Goal: Transaction & Acquisition: Purchase product/service

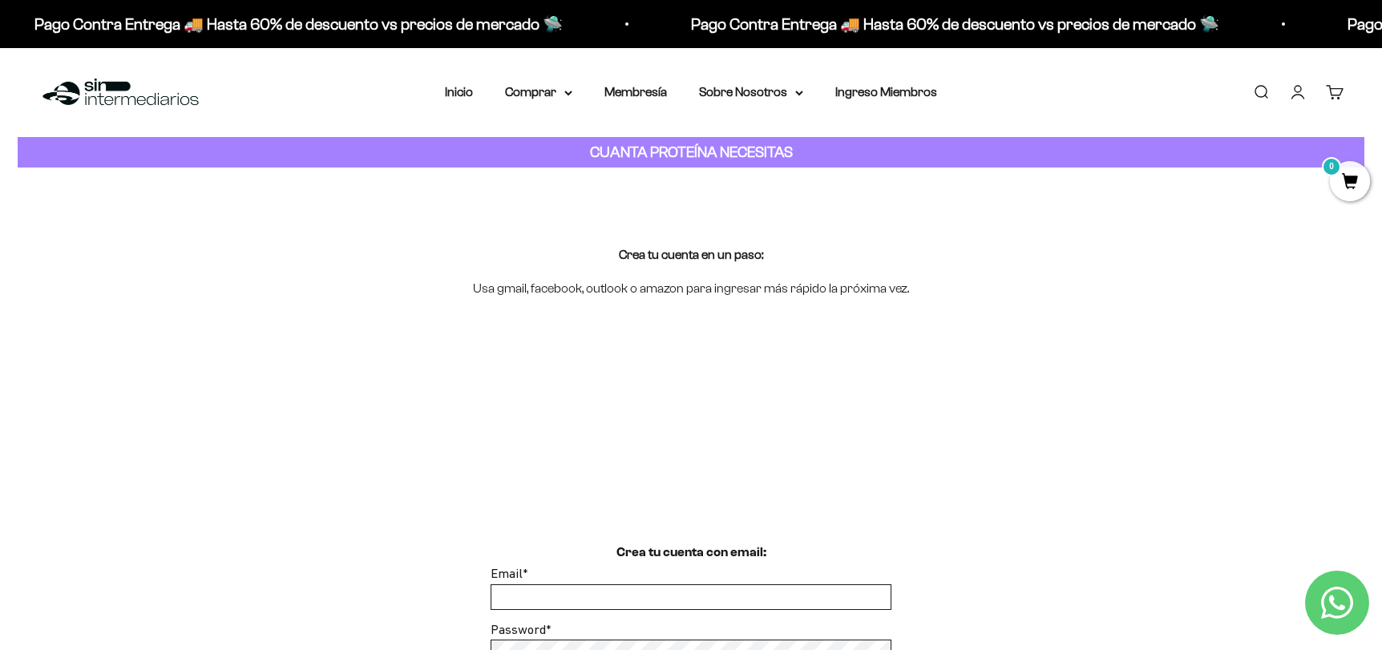
scroll to position [160, 0]
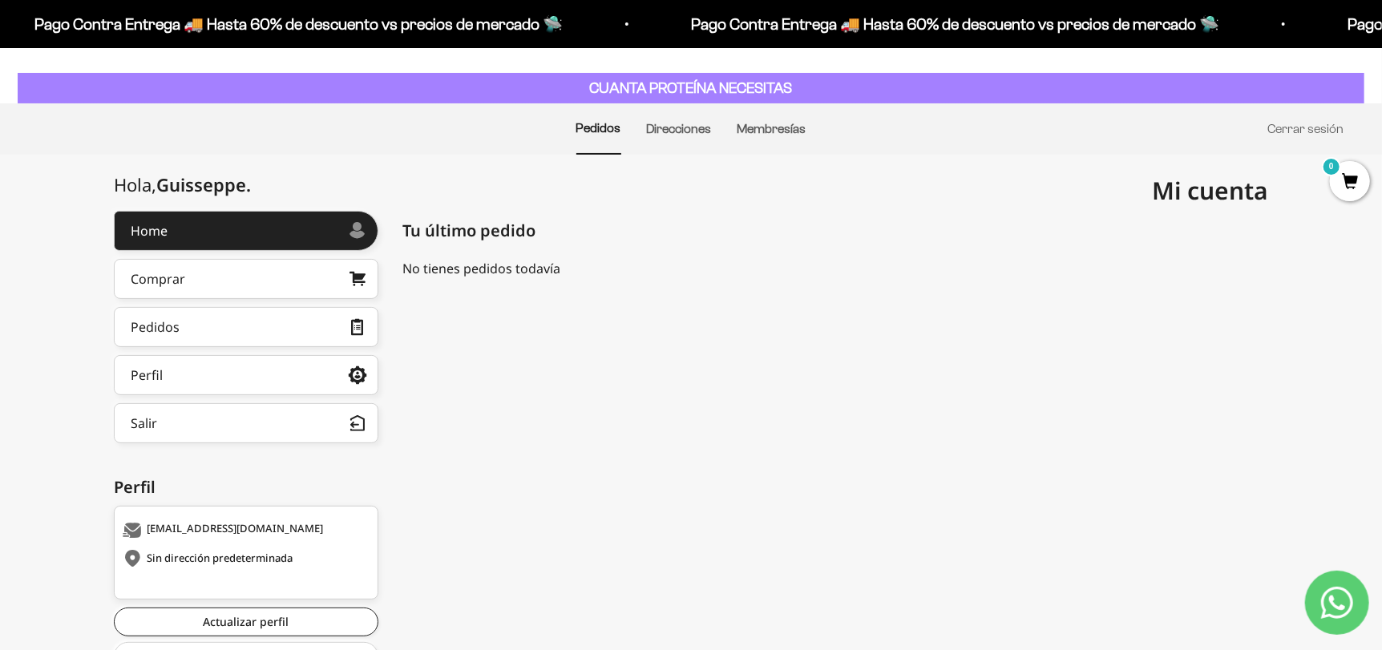
scroll to position [138, 0]
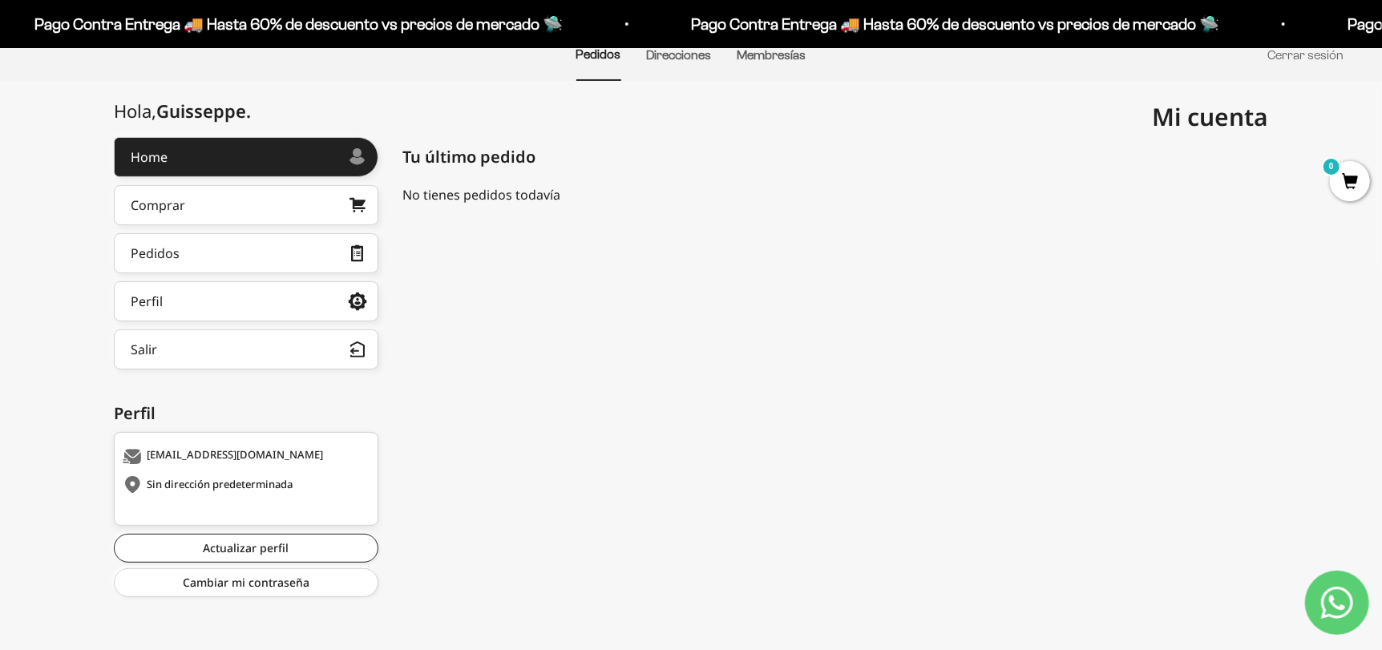
click at [266, 481] on div "Sin dirección predeterminada" at bounding box center [244, 485] width 243 height 16
click at [282, 551] on link "Actualizar perfil" at bounding box center [246, 548] width 264 height 29
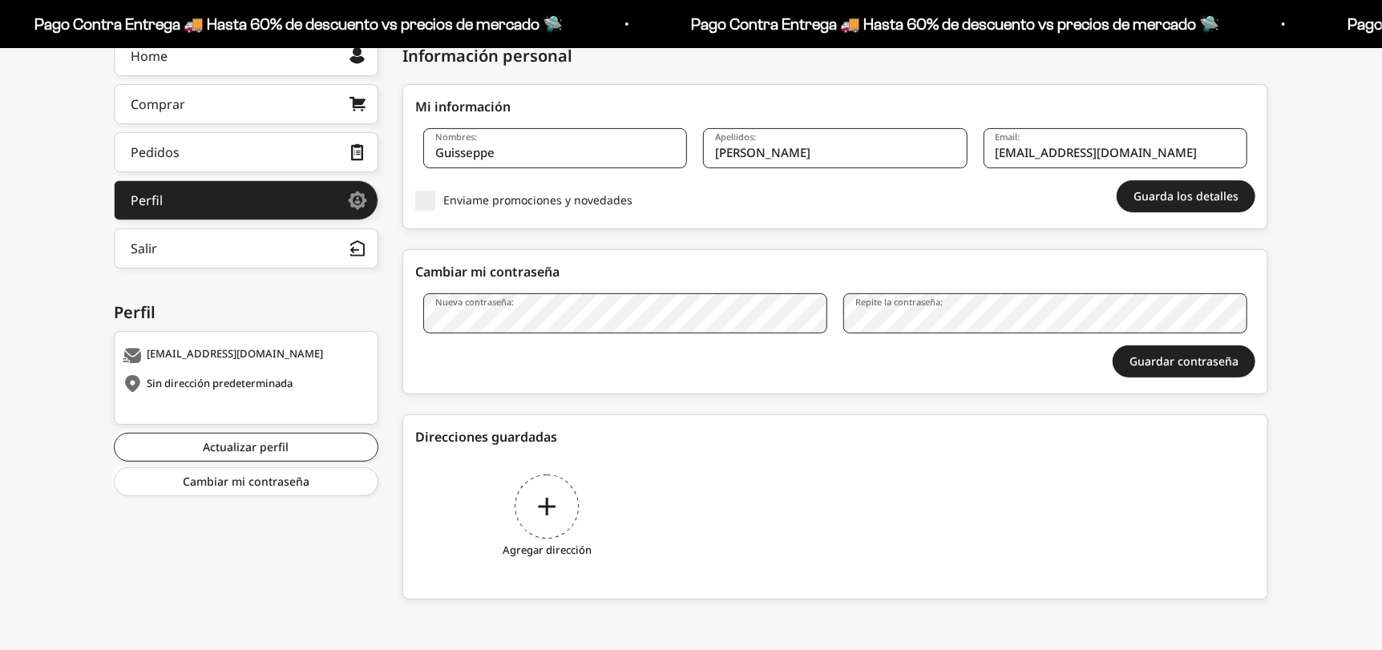
click at [534, 502] on div "Agregar dirección" at bounding box center [547, 518] width 264 height 120
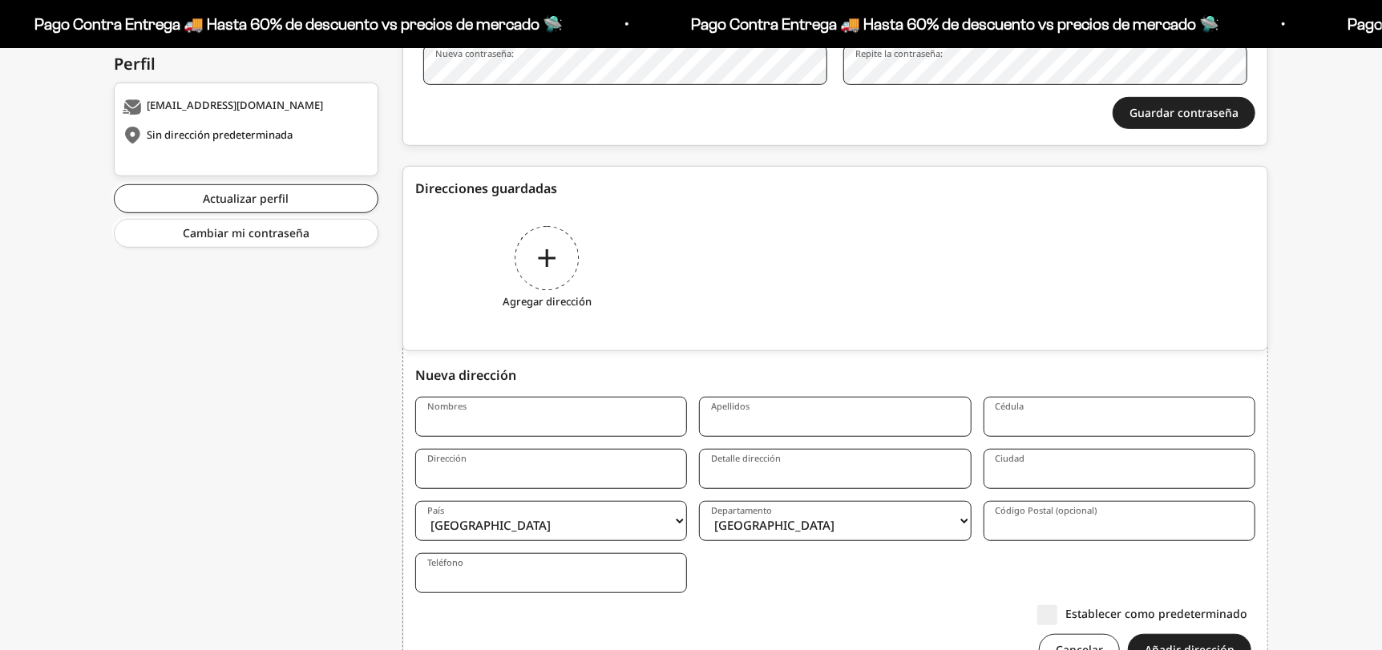
scroll to position [567, 0]
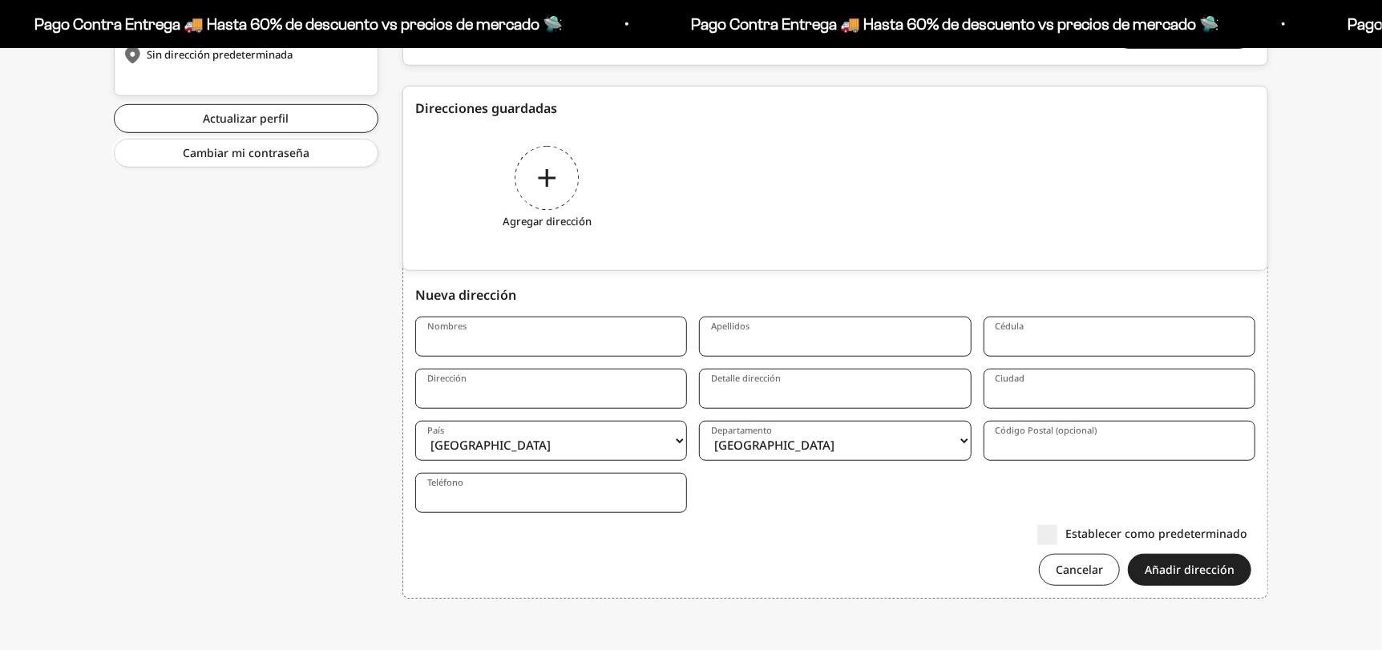
click at [478, 332] on input "Nombres" at bounding box center [551, 337] width 272 height 40
type input "c"
type input "C"
type input "GUISSEPPE"
type input "[PERSON_NAME]"
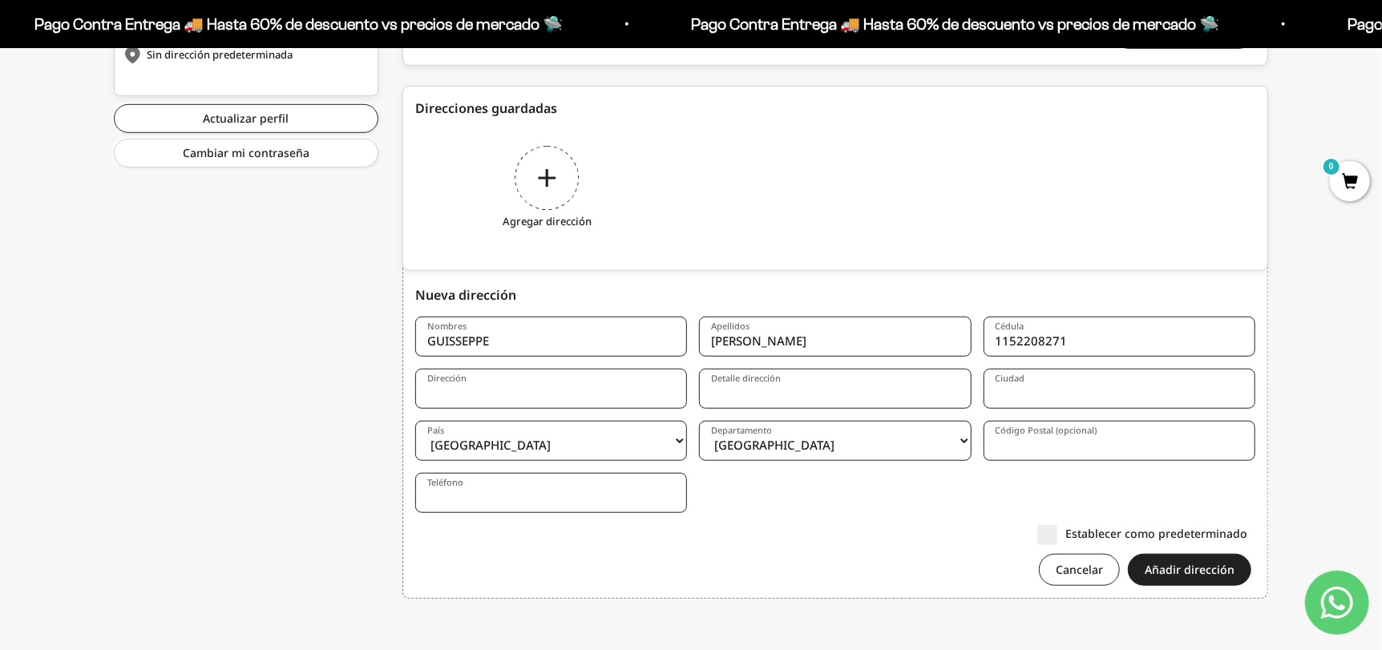
type input "1152208271"
type input "Calle 44 # 86 - 32 apto 411"
click at [715, 393] on input "edif torres de la iglesia" at bounding box center [835, 389] width 272 height 40
type input "Edif torres de la iglesia"
click at [1019, 403] on input "Ciudad" at bounding box center [1119, 389] width 272 height 40
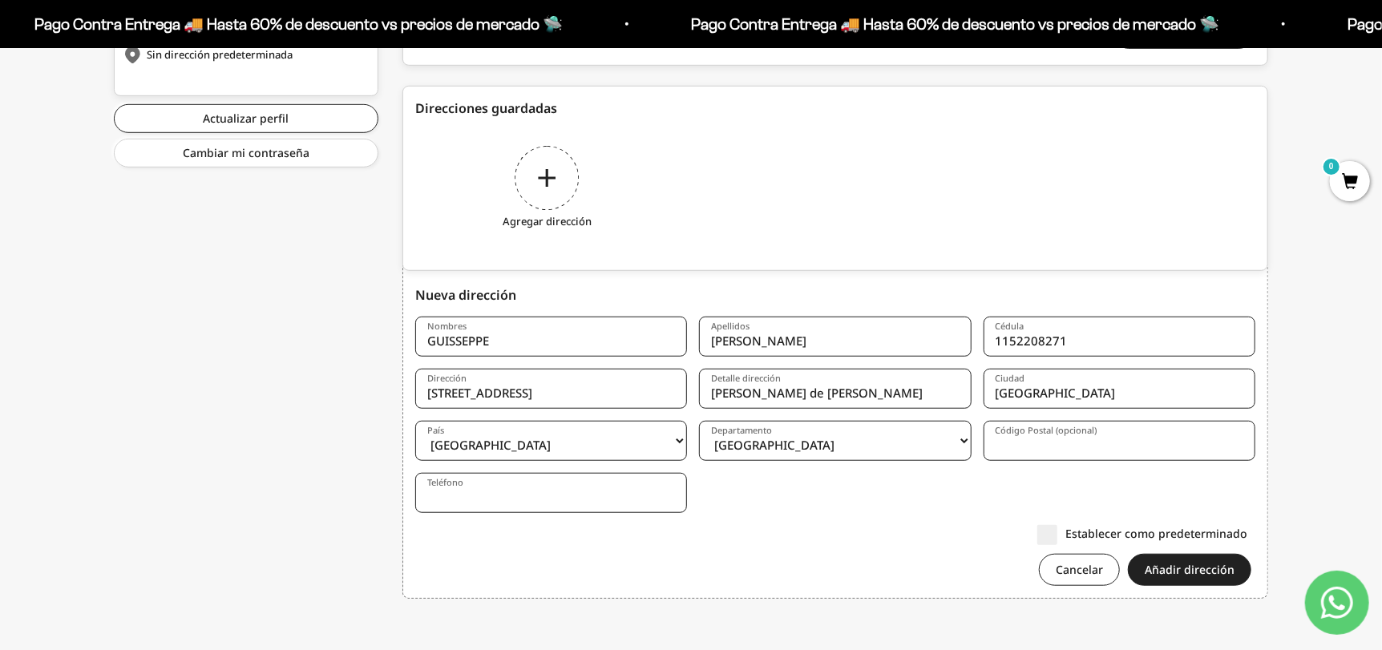
type input "Medellín"
click at [954, 449] on select "Amazonas Antioquia Arauca Atlántico Bogotá Bolívar Boyacá Caldas Caquetá Casana…" at bounding box center [835, 441] width 272 height 40
select select "Antioquia"
click at [699, 421] on select "Amazonas Antioquia Arauca Atlántico Bogotá Bolívar Boyacá Caldas Caquetá Casana…" at bounding box center [835, 441] width 272 height 40
click at [1119, 444] on input "Código Postal (opcional)" at bounding box center [1119, 441] width 272 height 40
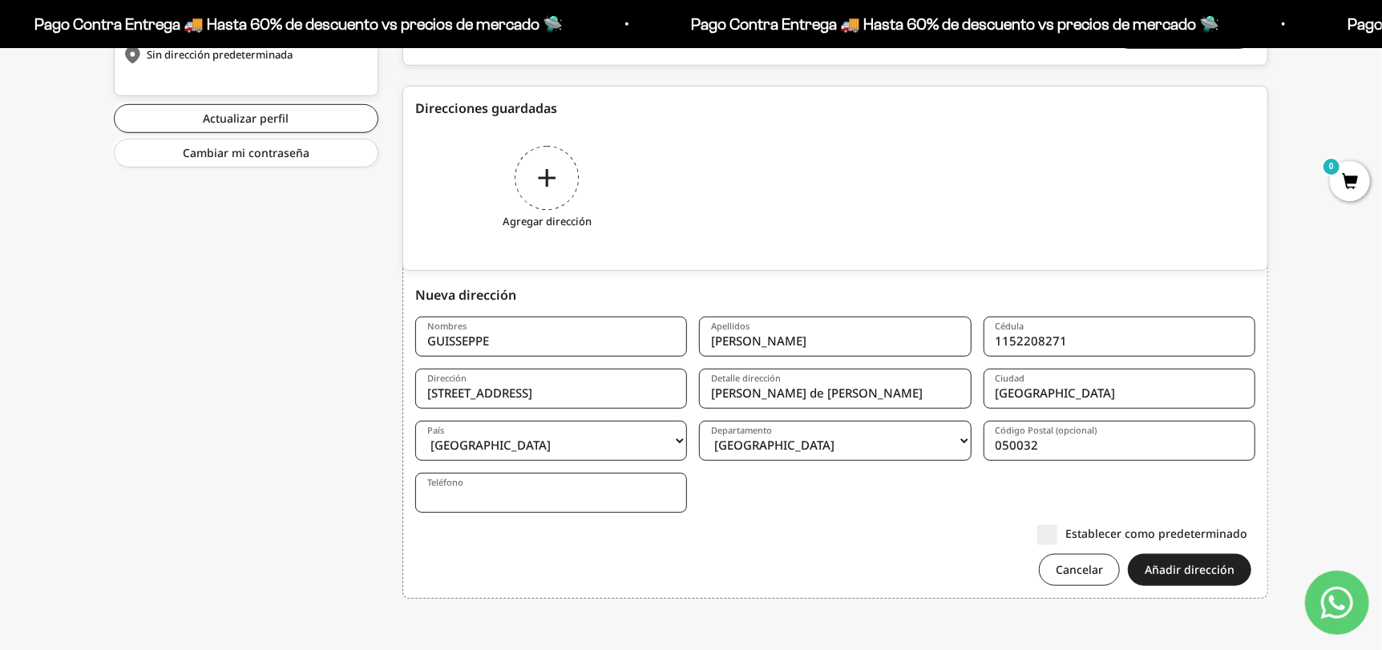
type input "050032"
click at [506, 487] on input "Teléfono" at bounding box center [551, 493] width 272 height 40
type input "3107111901"
click at [1054, 531] on label "Establecer como predeterminado" at bounding box center [1142, 533] width 210 height 17
click at [1247, 533] on input "Establecer como predeterminado" at bounding box center [1247, 533] width 0 height 0
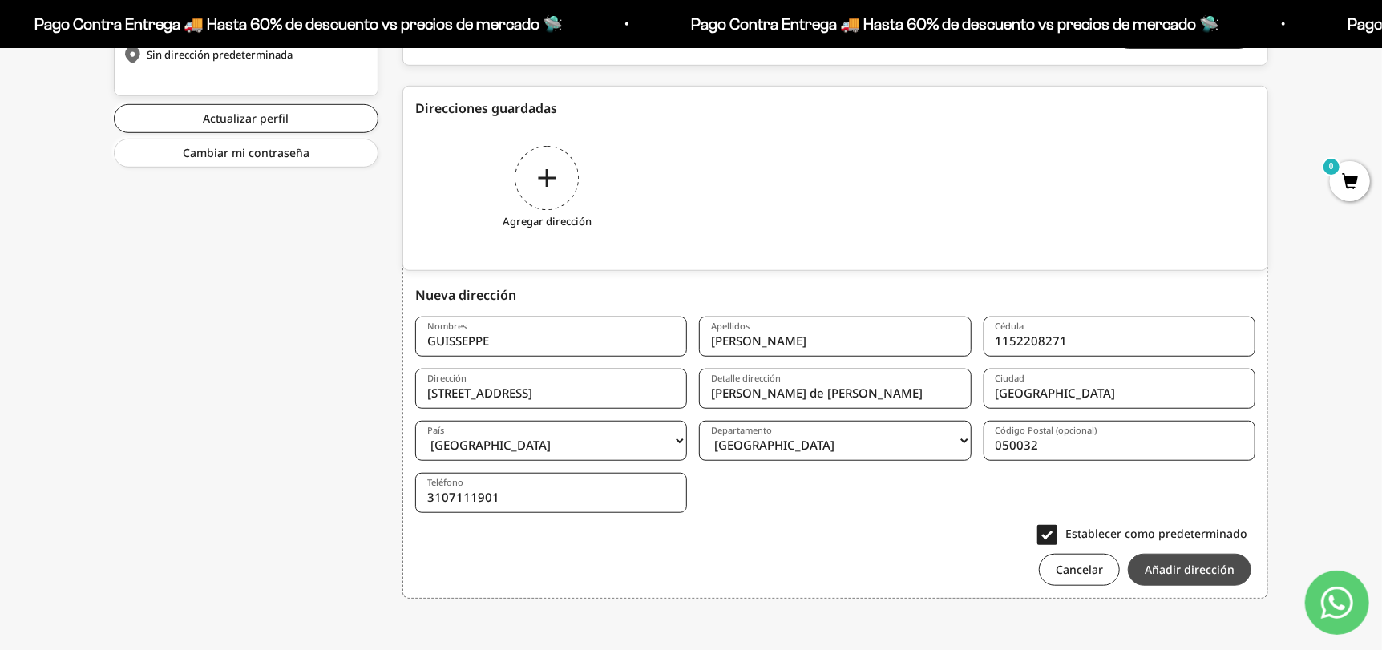
click at [1156, 575] on button "Añadir dirección" at bounding box center [1188, 570] width 123 height 32
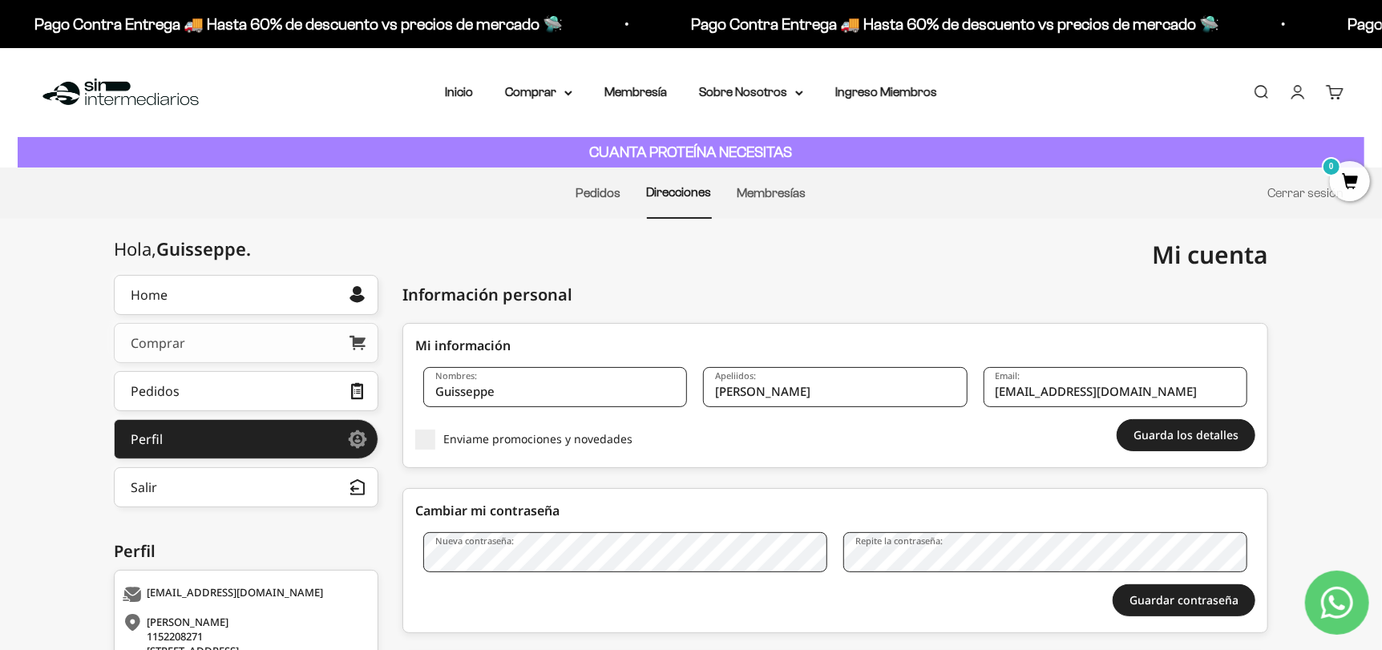
click at [218, 351] on link "Comprar" at bounding box center [246, 343] width 264 height 40
click at [245, 385] on link "Pedidos" at bounding box center [246, 391] width 264 height 40
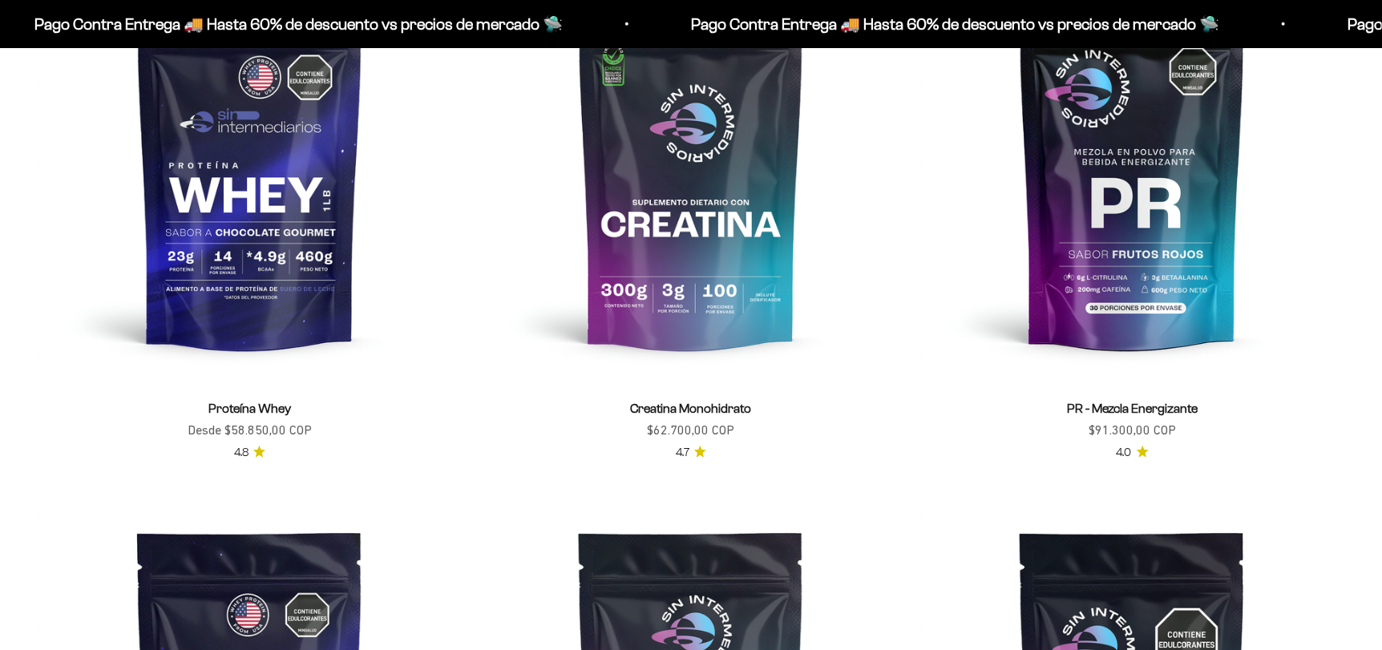
scroll to position [881, 0]
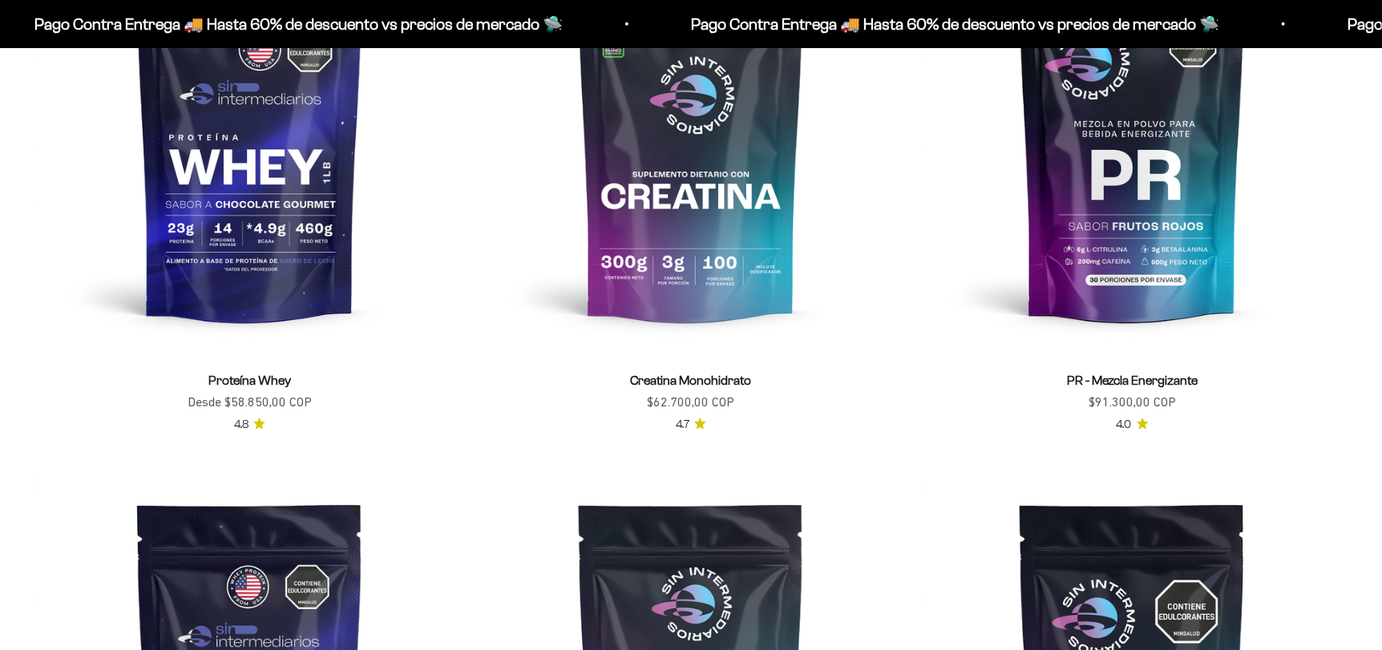
click at [684, 377] on link "Creatina Monohidrato" at bounding box center [690, 380] width 121 height 14
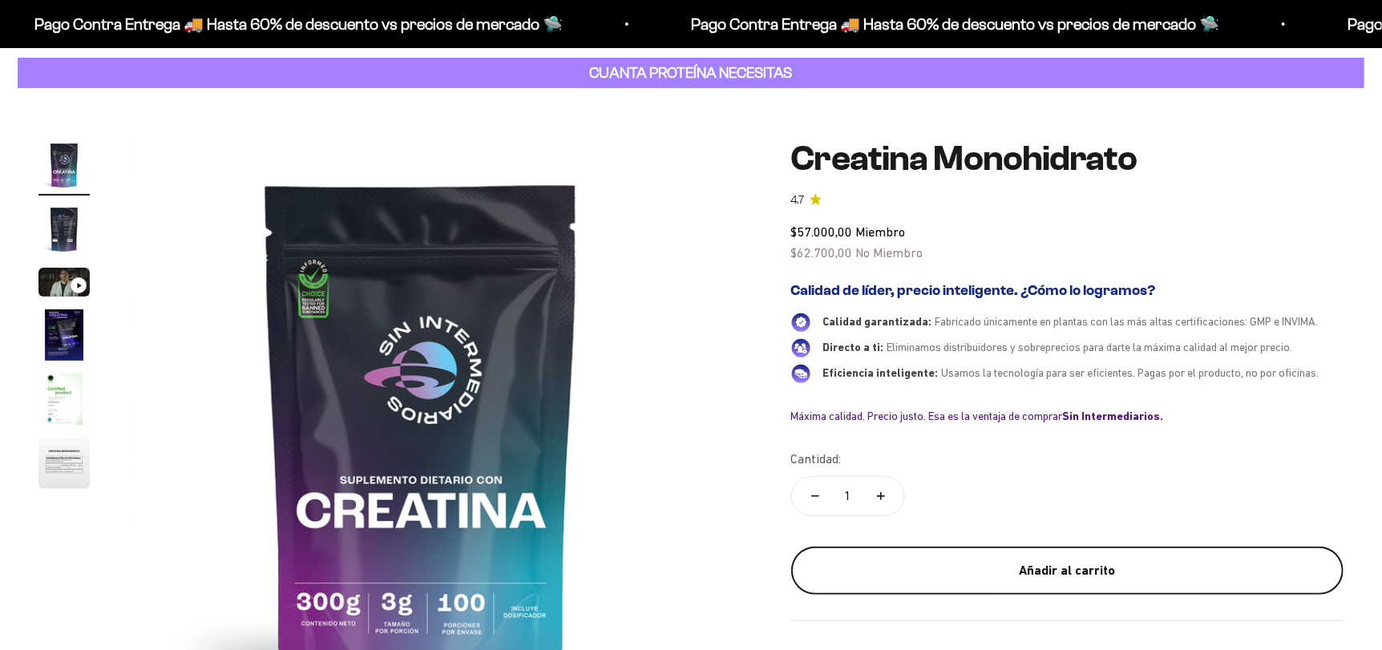
click at [1077, 563] on div "Añadir al carrito" at bounding box center [1067, 570] width 488 height 21
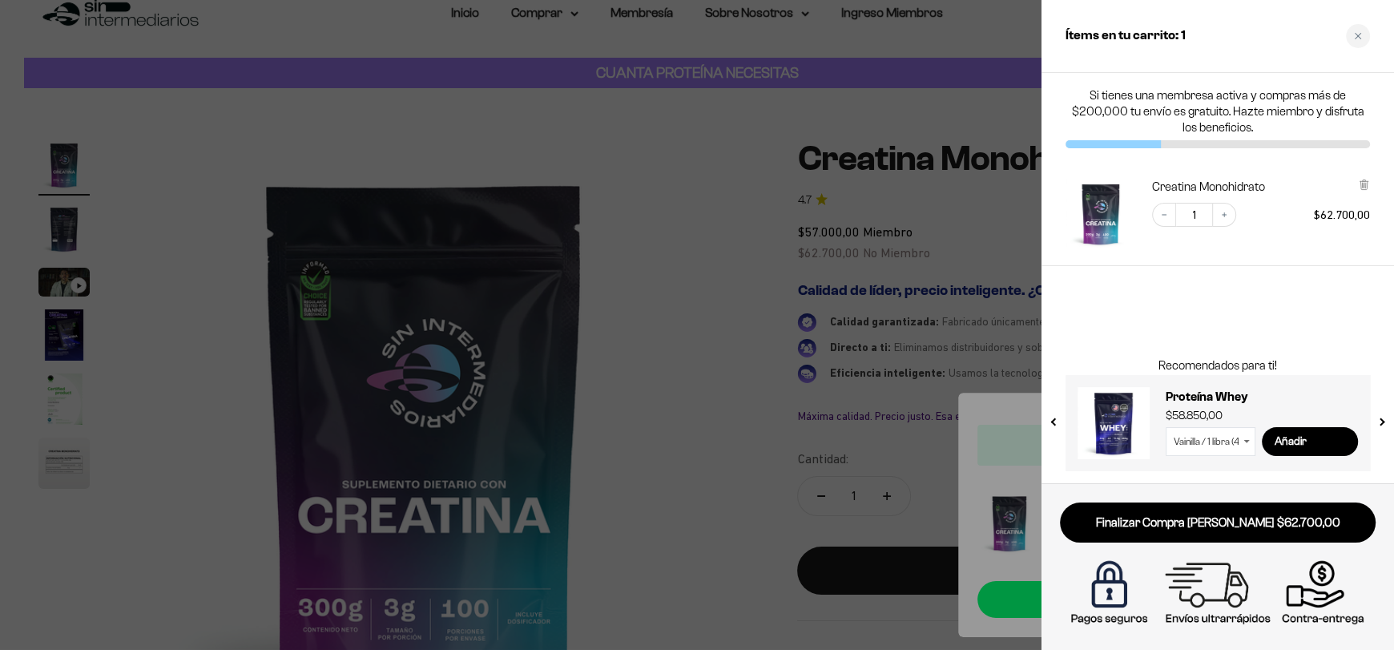
click at [760, 398] on div at bounding box center [697, 325] width 1394 height 650
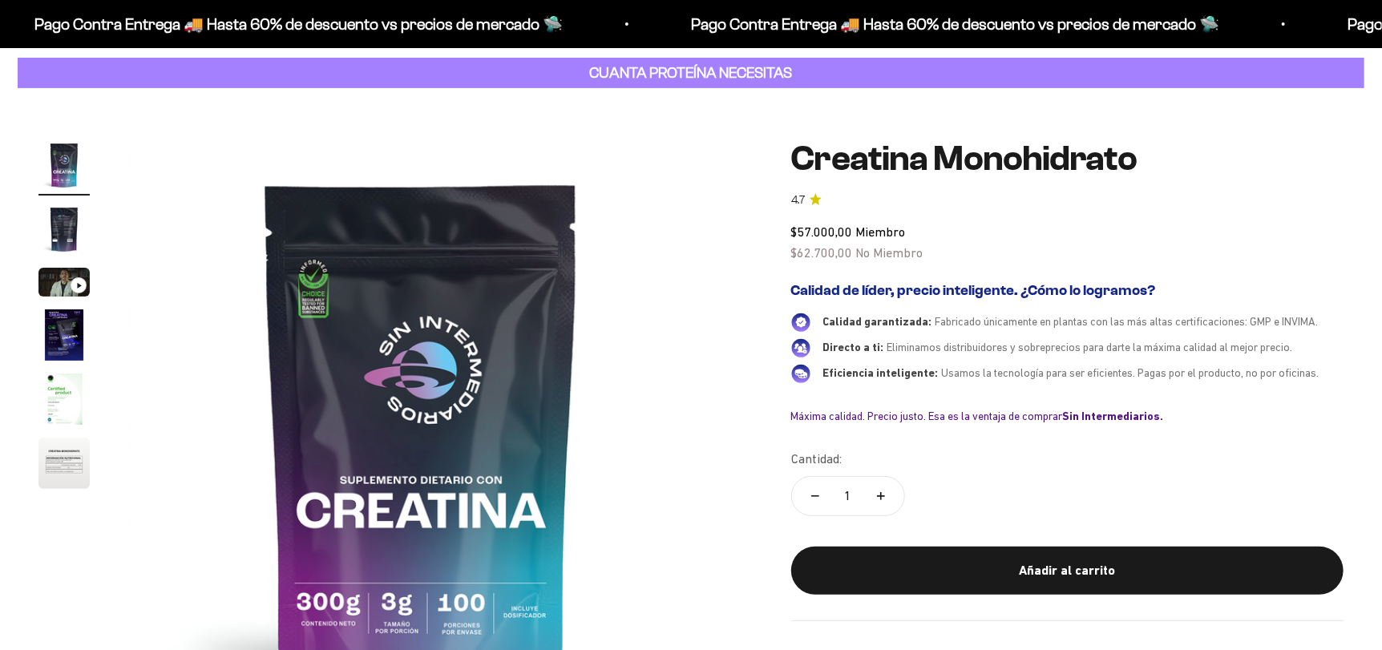
click at [704, 273] on img at bounding box center [421, 432] width 586 height 586
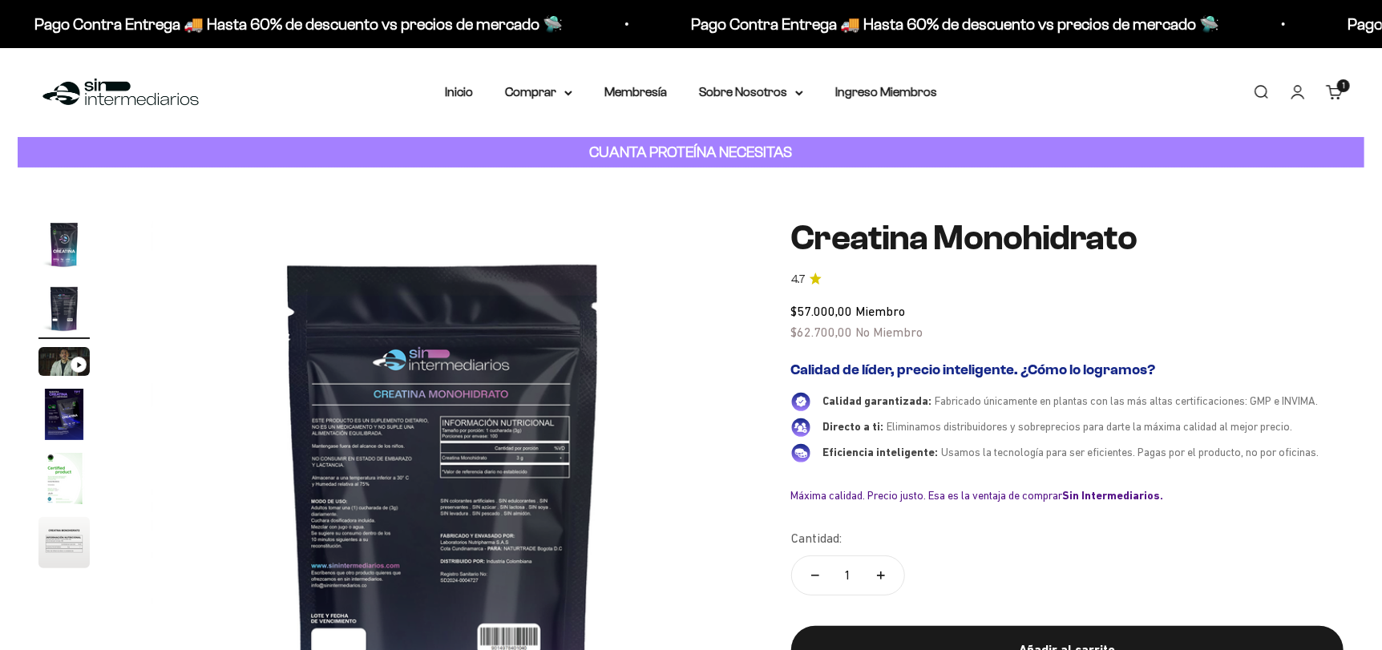
scroll to position [0, 604]
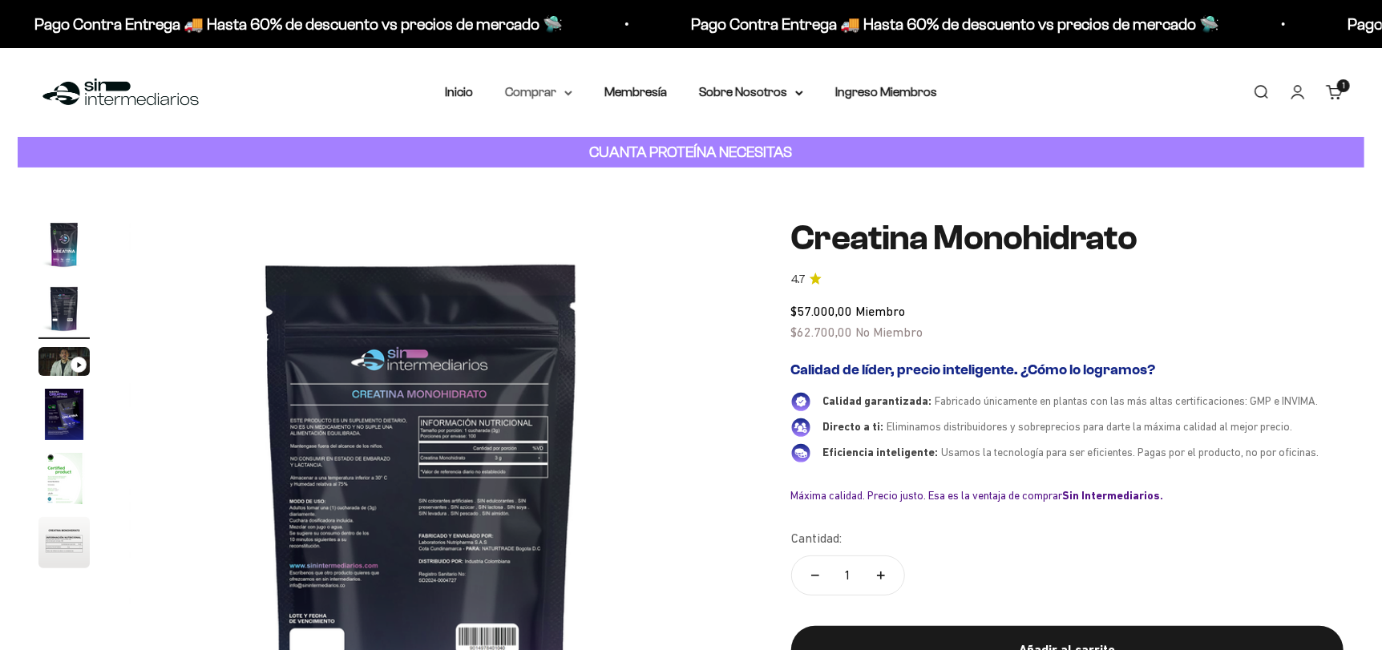
click at [562, 92] on summary "Comprar" at bounding box center [538, 92] width 67 height 21
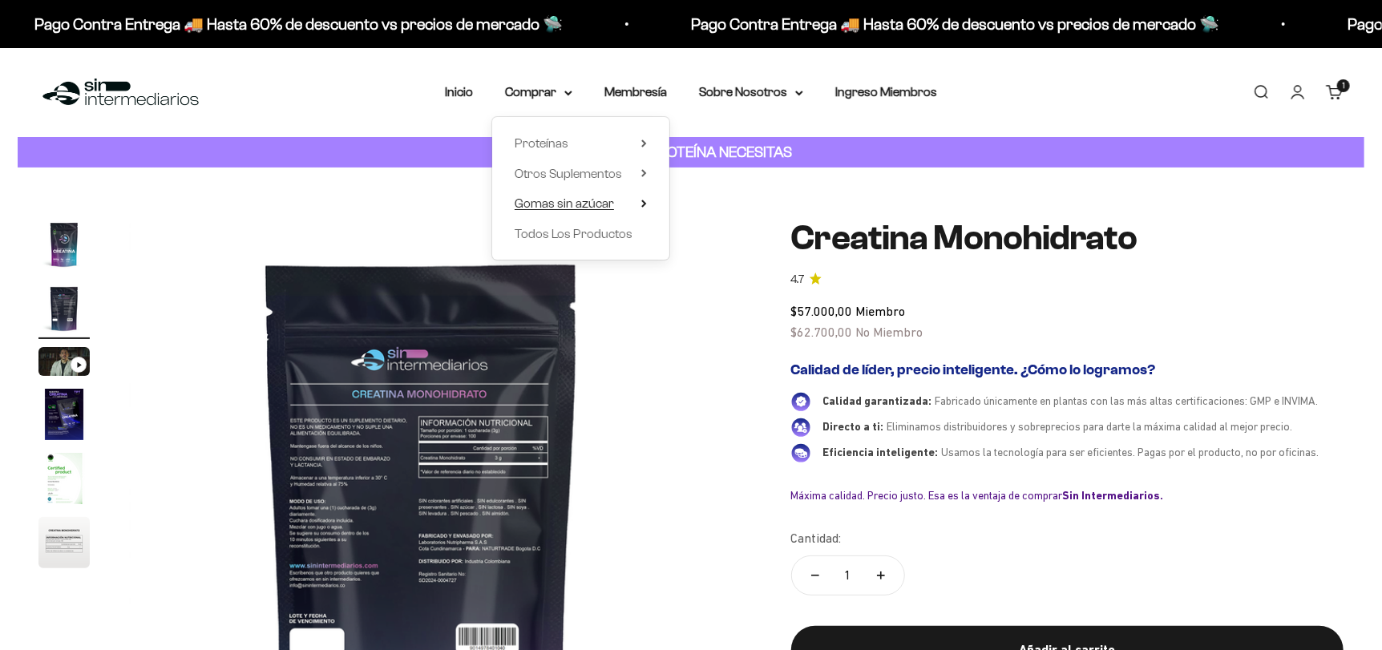
click at [592, 209] on span "Gomas sin azúcar" at bounding box center [563, 203] width 99 height 14
click at [592, 175] on span "Otros Suplementos" at bounding box center [567, 174] width 107 height 14
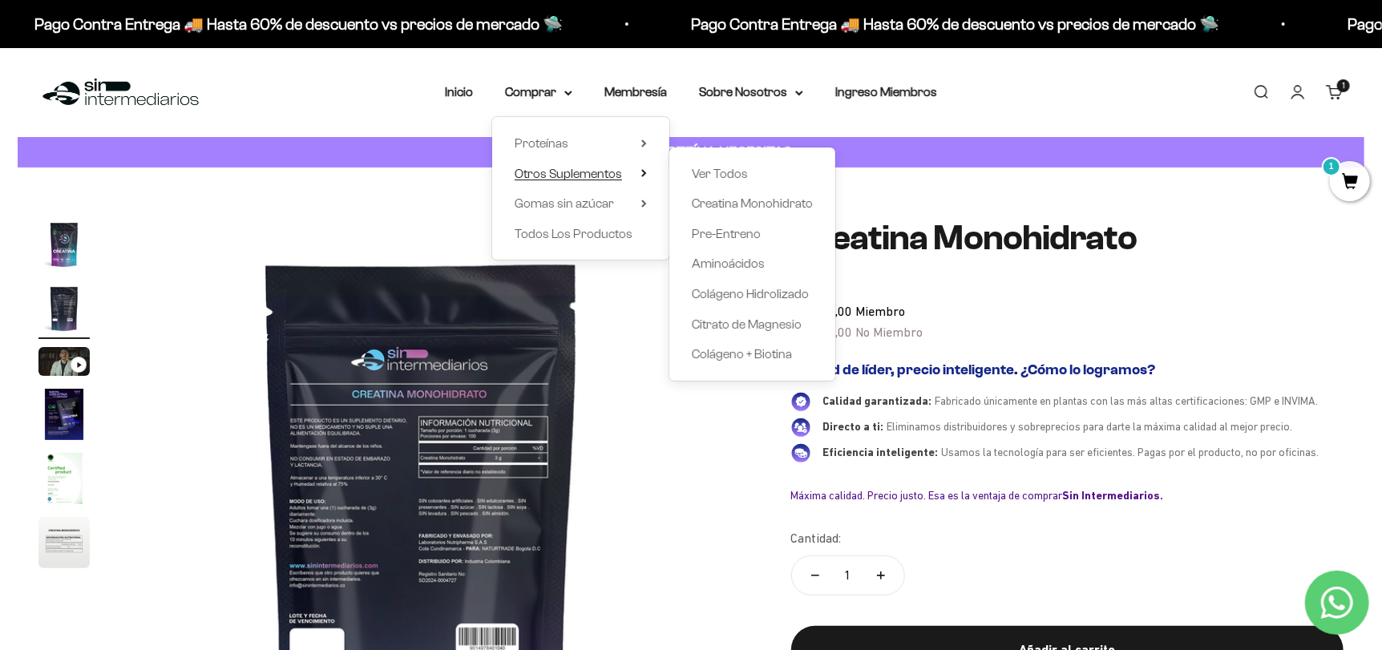
scroll to position [0, 0]
click at [701, 236] on span "Pre-Entreno" at bounding box center [726, 234] width 69 height 14
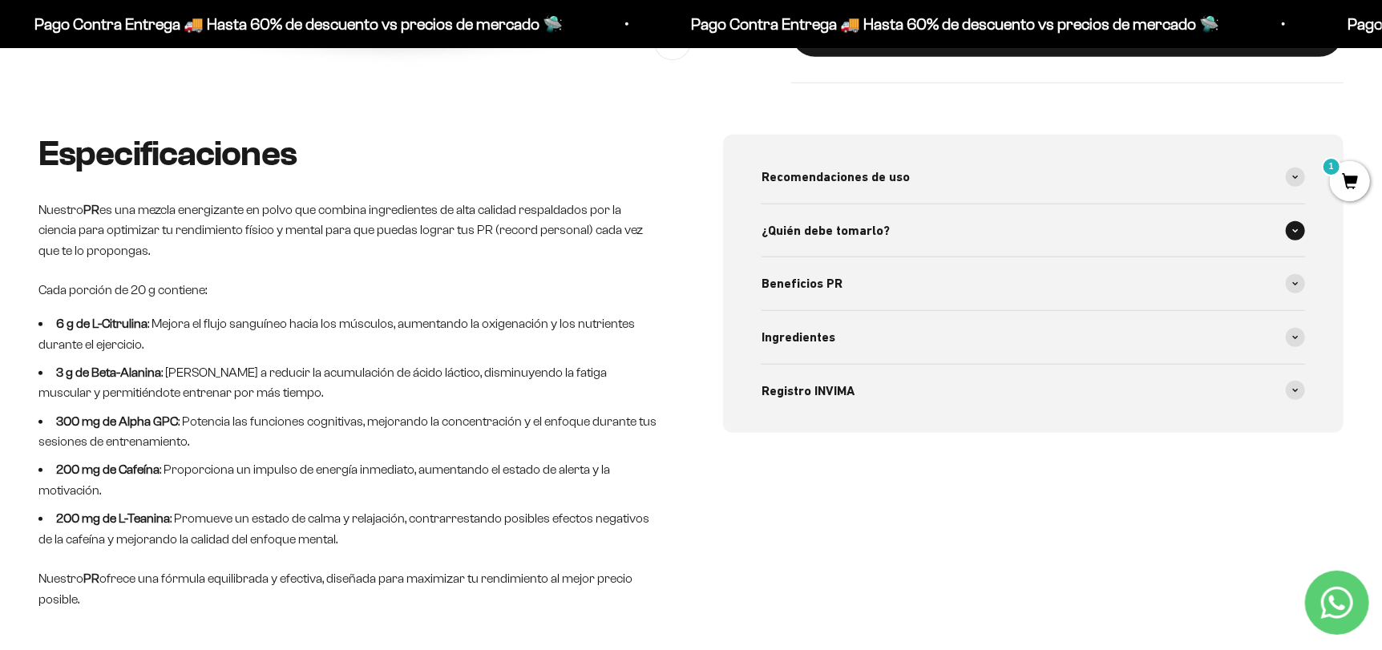
click at [871, 226] on span "¿Quién debe tomarlo?" at bounding box center [825, 230] width 128 height 21
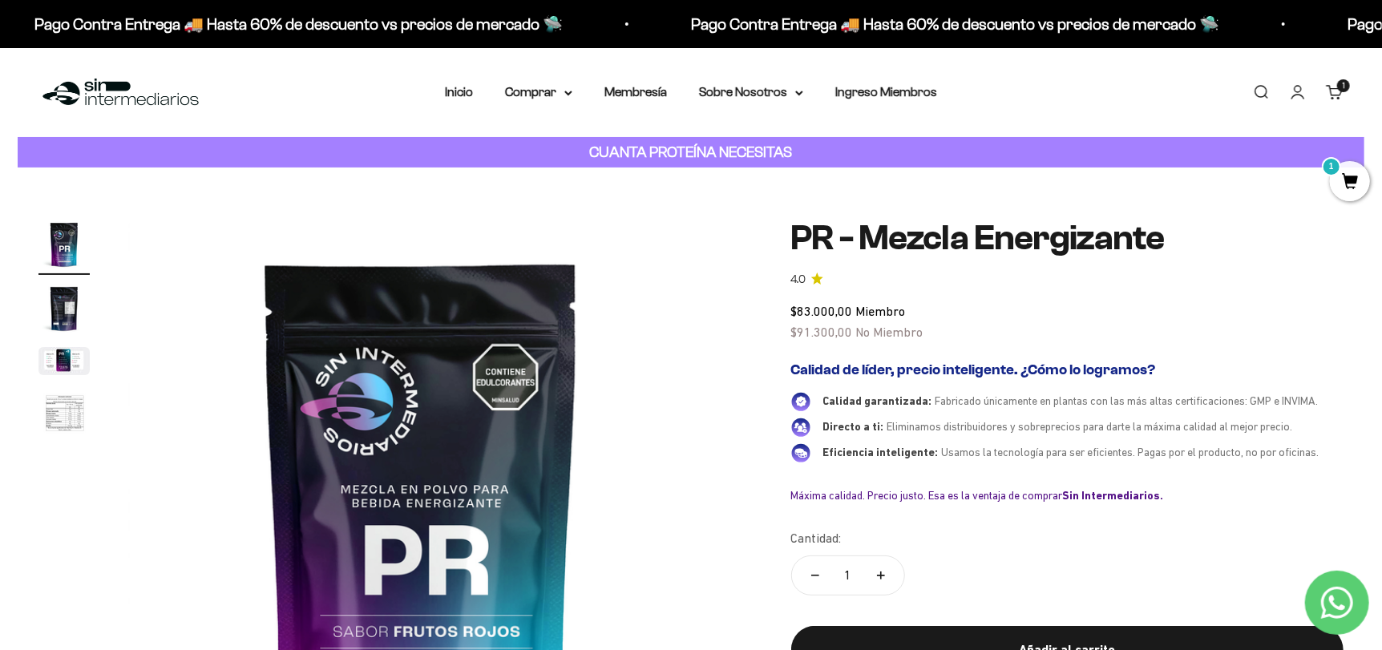
click at [1341, 91] on cart-count "1 artículo 1" at bounding box center [1343, 85] width 13 height 13
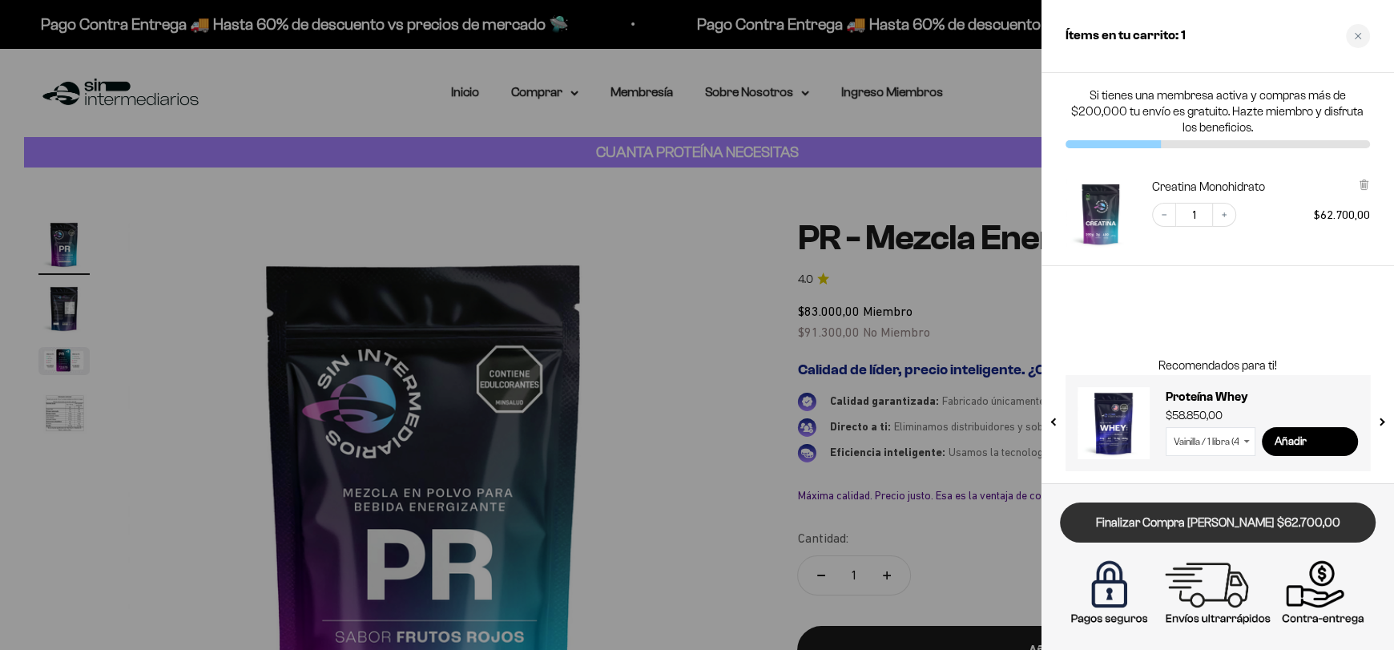
click at [1177, 529] on link "Finalizar Compra [PERSON_NAME] $62.700,00" at bounding box center [1218, 522] width 316 height 41
